Goal: Navigation & Orientation: Find specific page/section

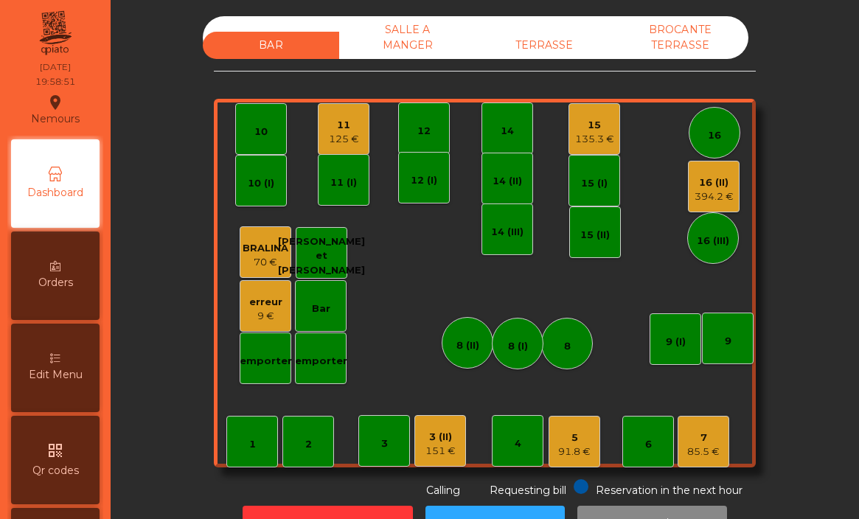
scroll to position [733, 0]
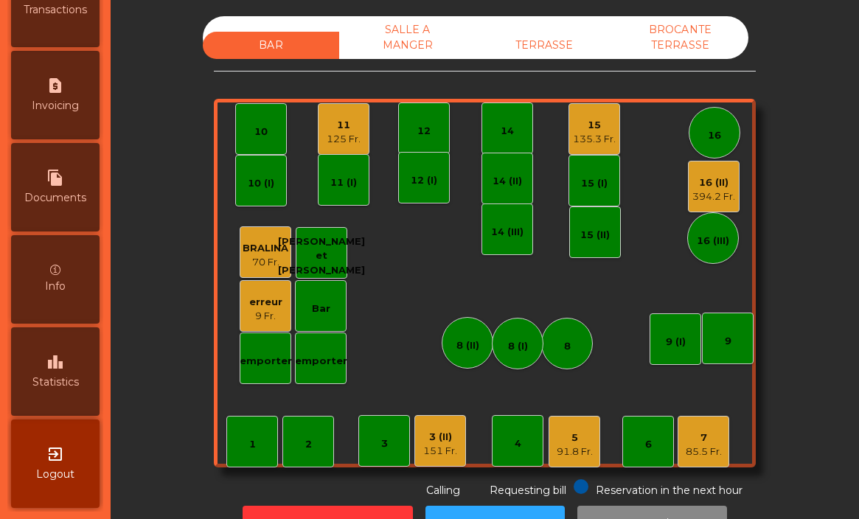
click at [63, 382] on span "Statistics" at bounding box center [55, 381] width 46 height 15
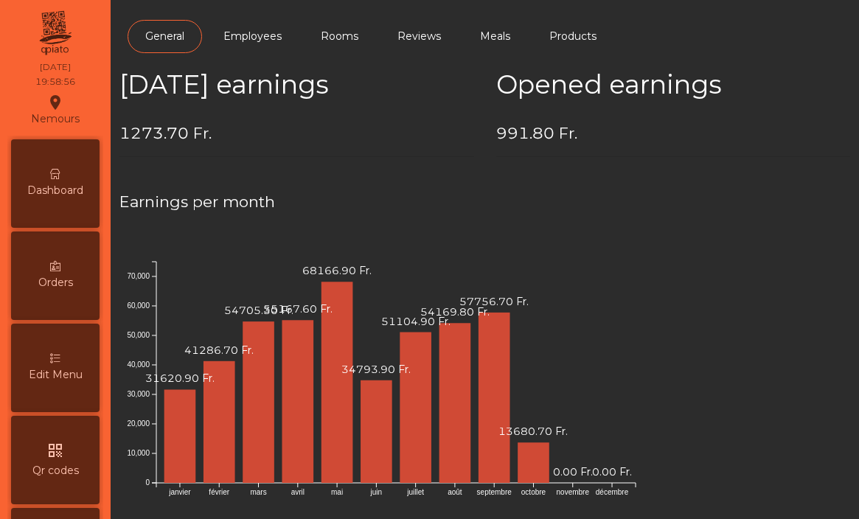
click at [53, 189] on span "Dashboard" at bounding box center [55, 190] width 56 height 15
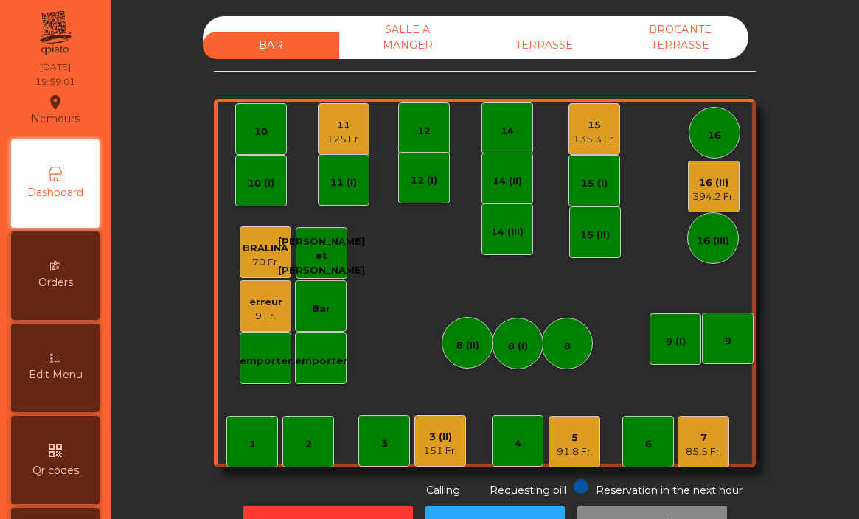
click at [444, 436] on div "3 (II)" at bounding box center [440, 437] width 34 height 15
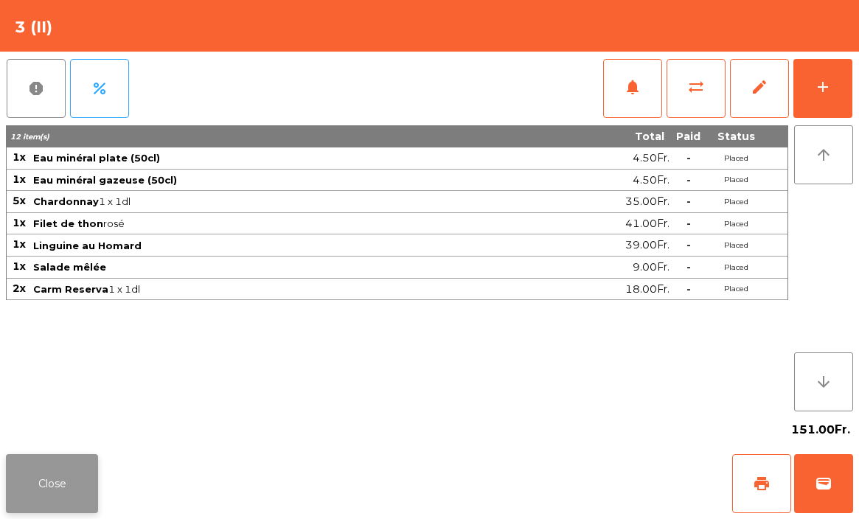
click at [69, 480] on button "Close" at bounding box center [52, 483] width 92 height 59
